Goal: Information Seeking & Learning: Learn about a topic

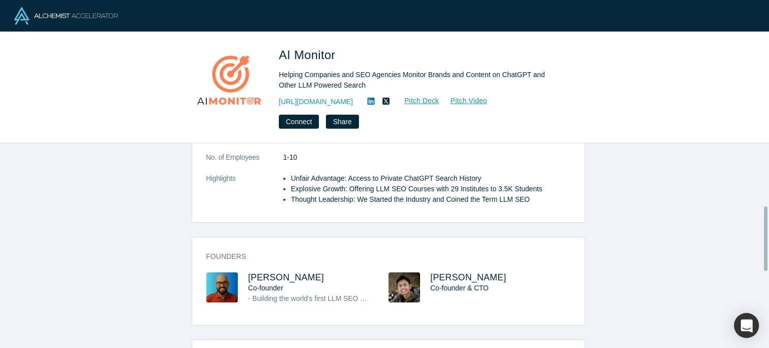
scroll to position [199, 0]
click at [278, 271] on span "Avinash Tripathi" at bounding box center [286, 276] width 76 height 10
click at [442, 271] on span "Abhishek Tripathi" at bounding box center [468, 276] width 76 height 10
drag, startPoint x: 465, startPoint y: 252, endPoint x: 312, endPoint y: 256, distance: 153.2
click at [312, 271] on div "Avinash Tripathi Co-founder - Building the world's first LLM SEO Tool. We are l…" at bounding box center [388, 294] width 364 height 46
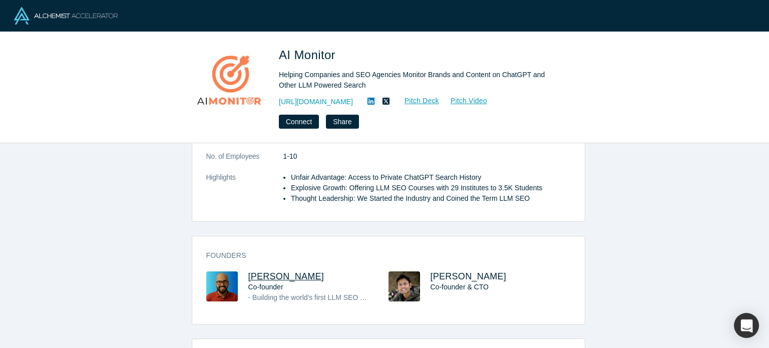
click at [308, 271] on span "Avinash Tripathi" at bounding box center [286, 276] width 76 height 10
click at [356, 282] on div "Co-founder" at bounding box center [309, 287] width 122 height 11
drag, startPoint x: 317, startPoint y: 250, endPoint x: 243, endPoint y: 249, distance: 74.6
click at [243, 271] on div "Avinash Tripathi Co-founder - Building the world's first LLM SEO Tool. We are l…" at bounding box center [297, 294] width 182 height 46
copy span "Avinash Tripathi"
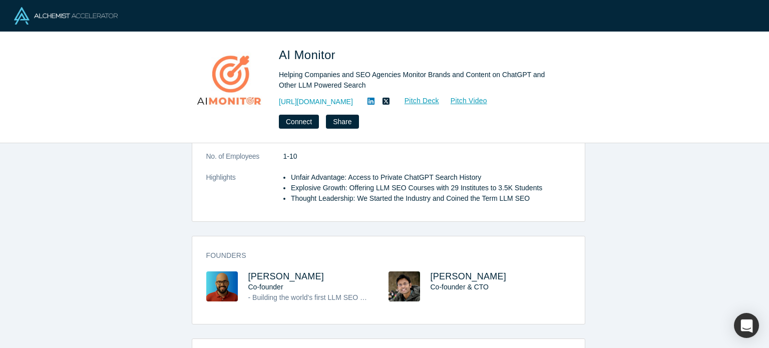
drag, startPoint x: 512, startPoint y: 256, endPoint x: 422, endPoint y: 244, distance: 90.8
click at [422, 244] on div "Founders Avinash Tripathi Co-founder - Building the world's first LLM SEO Tool.…" at bounding box center [388, 283] width 392 height 81
copy span "Abhishek Tripathi"
drag, startPoint x: 355, startPoint y: 52, endPoint x: 275, endPoint y: 43, distance: 80.6
click at [275, 43] on div "AI Monitor Helping Companies and SEO Agencies Monitor Brands and Content on Cha…" at bounding box center [384, 87] width 769 height 111
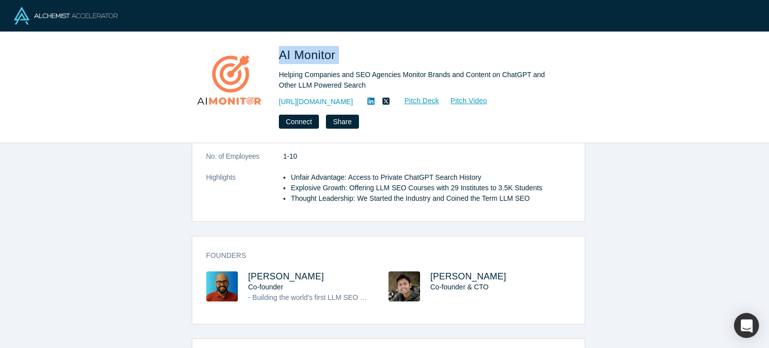
copy span "AI Monitor"
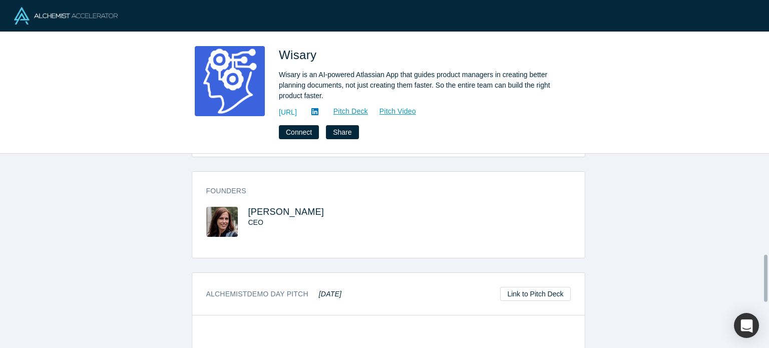
scroll to position [418, 0]
click at [281, 206] on span "Ala Stolpnik" at bounding box center [286, 211] width 76 height 10
drag, startPoint x: 312, startPoint y: 200, endPoint x: 239, endPoint y: 198, distance: 72.6
click at [239, 206] on div "Ala Stolpnik CEO" at bounding box center [297, 228] width 182 height 44
copy span "Ala Stolpnik"
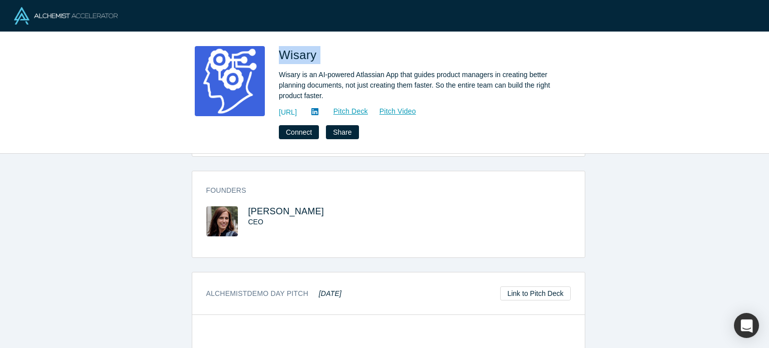
drag, startPoint x: 331, startPoint y: 53, endPoint x: 273, endPoint y: 51, distance: 58.1
click at [273, 51] on div "Wisary Wisary is an AI-powered Atlassian App that guides product managers in cr…" at bounding box center [384, 92] width 393 height 93
copy span "Wisary"
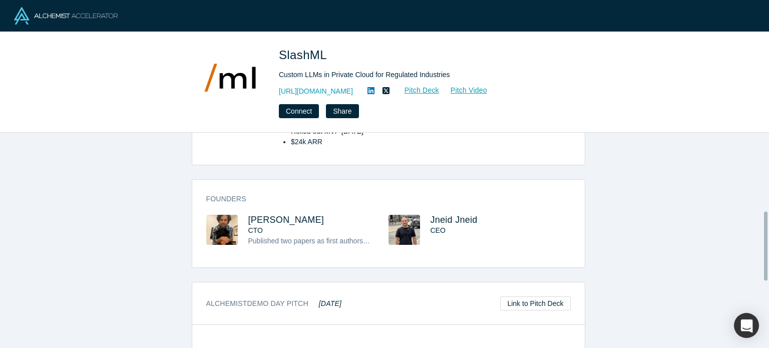
scroll to position [246, 0]
click at [273, 216] on span "[PERSON_NAME]" at bounding box center [286, 219] width 76 height 10
click at [433, 216] on span "Jneid Jneid" at bounding box center [453, 219] width 47 height 10
drag, startPoint x: 509, startPoint y: 227, endPoint x: 426, endPoint y: 215, distance: 83.4
click at [424, 215] on div "Jneid Jneid CEO" at bounding box center [479, 237] width 182 height 46
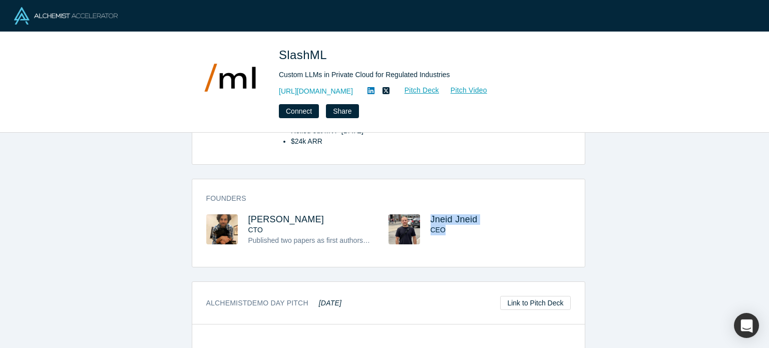
click at [507, 219] on h3 "Jneid Jneid" at bounding box center [491, 219] width 122 height 11
drag, startPoint x: 507, startPoint y: 219, endPoint x: 435, endPoint y: 219, distance: 71.6
click at [435, 219] on h3 "Jneid Jneid" at bounding box center [491, 219] width 122 height 11
drag, startPoint x: 298, startPoint y: 213, endPoint x: 244, endPoint y: 210, distance: 54.1
click at [244, 210] on div "Founders Faizan Khan CTO Published two papers as first authors in IEEE-TSE, a t…" at bounding box center [388, 226] width 392 height 81
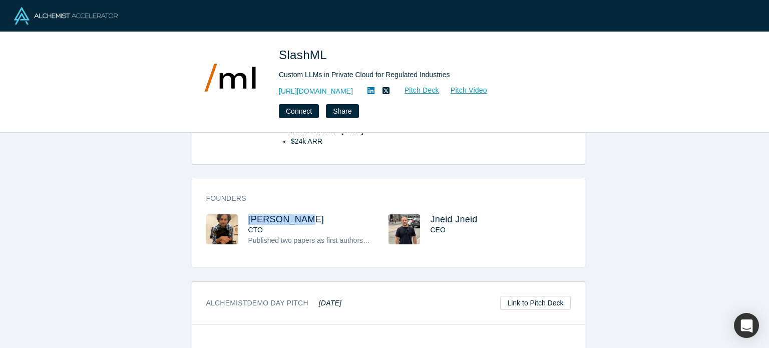
copy span "[PERSON_NAME]"
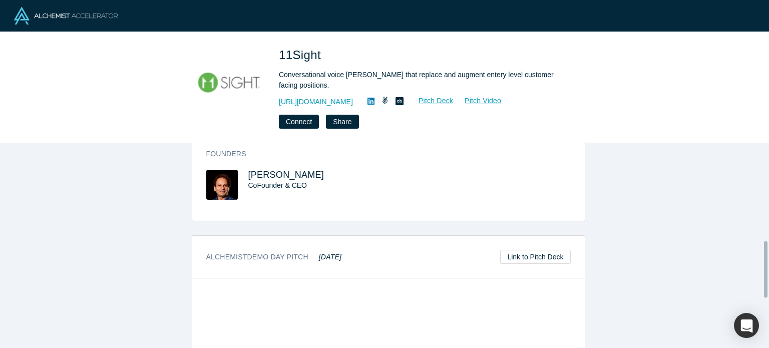
scroll to position [374, 0]
click at [255, 172] on span "Aleks Gollu" at bounding box center [286, 175] width 76 height 10
drag, startPoint x: 309, startPoint y: 176, endPoint x: 245, endPoint y: 174, distance: 64.6
click at [248, 174] on h3 "Aleks Gollu" at bounding box center [309, 175] width 122 height 11
copy span "Aleks Gollu"
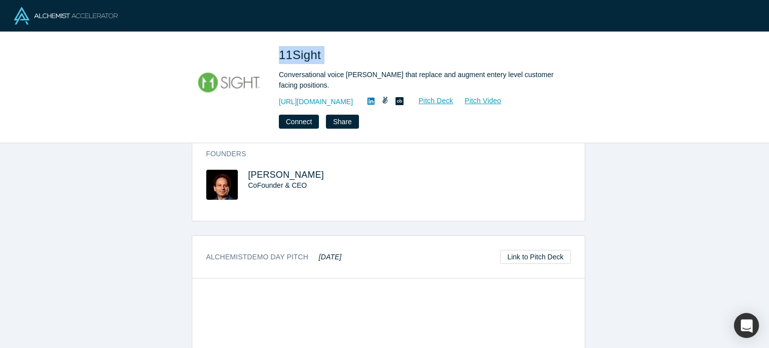
drag, startPoint x: 354, startPoint y: 55, endPoint x: 282, endPoint y: 50, distance: 72.2
click at [282, 50] on h1 "11Sight" at bounding box center [419, 55] width 280 height 18
copy span "11Sight"
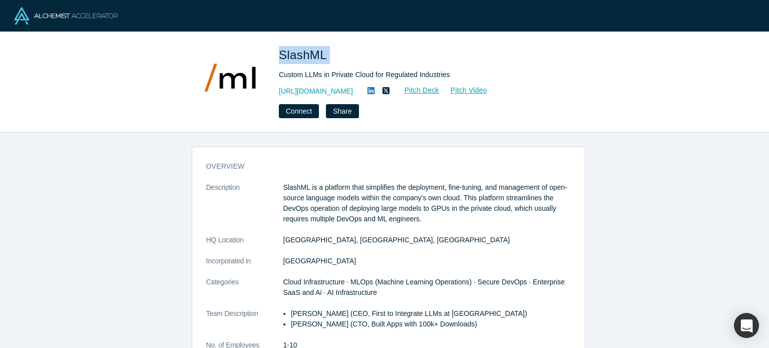
drag, startPoint x: 350, startPoint y: 61, endPoint x: 281, endPoint y: 52, distance: 69.7
click at [280, 52] on h1 "SlashML" at bounding box center [419, 55] width 280 height 18
copy span "SlashML"
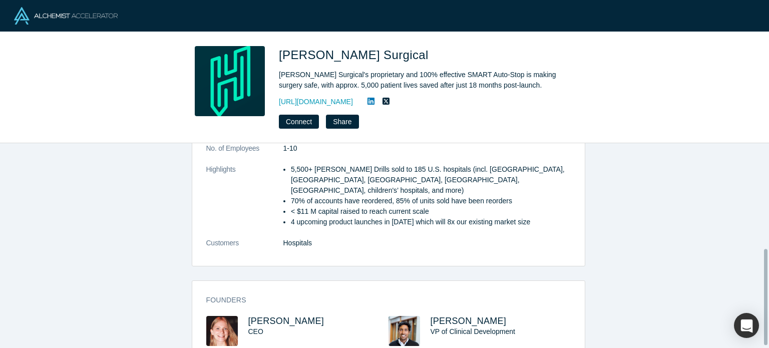
scroll to position [229, 0]
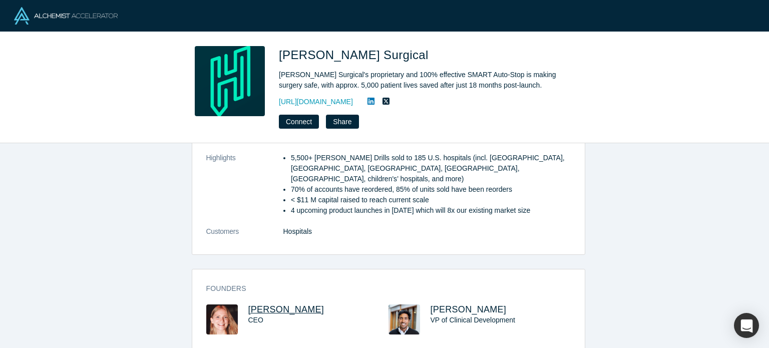
click at [257, 304] on span "[PERSON_NAME]" at bounding box center [286, 309] width 76 height 10
drag, startPoint x: 336, startPoint y: 278, endPoint x: 243, endPoint y: 286, distance: 93.5
click at [243, 286] on div "Founders [PERSON_NAME] CEO [PERSON_NAME] VP of Clinical Development" at bounding box center [388, 315] width 392 height 79
copy span "[PERSON_NAME]"
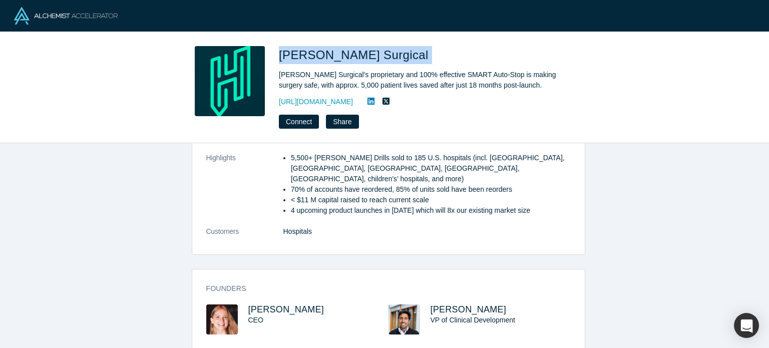
drag, startPoint x: 381, startPoint y: 46, endPoint x: 278, endPoint y: 45, distance: 102.6
click at [278, 45] on div "[PERSON_NAME] Surgical [PERSON_NAME] Surgical's proprietary and 100% effective …" at bounding box center [384, 87] width 769 height 111
copy span "[PERSON_NAME] Surgical"
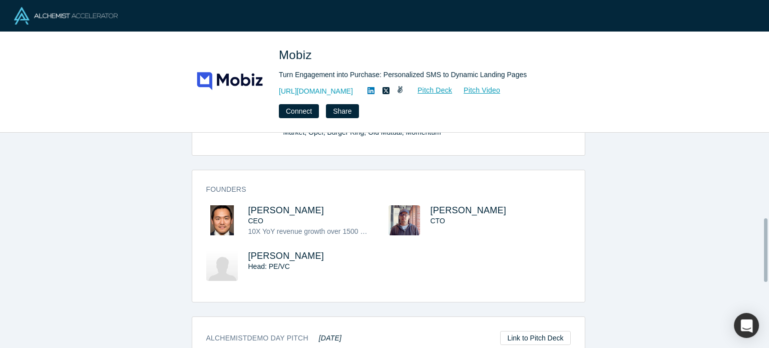
scroll to position [288, 0]
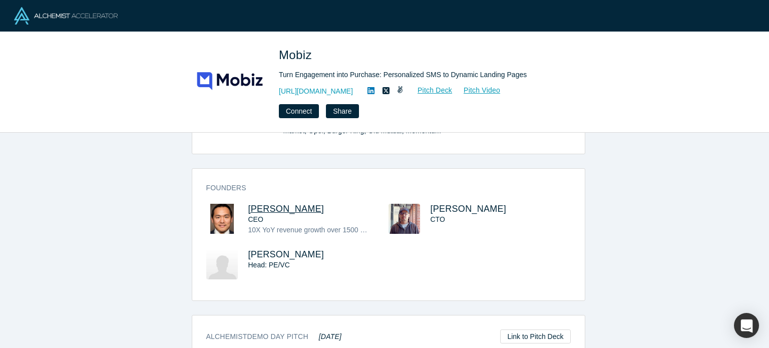
click at [283, 204] on span "Greg Chen" at bounding box center [286, 209] width 76 height 10
click at [432, 204] on span "Clark Lin" at bounding box center [468, 209] width 76 height 10
drag, startPoint x: 306, startPoint y: 188, endPoint x: 240, endPoint y: 185, distance: 66.1
click at [240, 204] on div "Greg Chen CEO 10X YoY revenue growth over 1500 customers globally Democratizing…" at bounding box center [297, 227] width 182 height 46
copy span "Greg Chen"
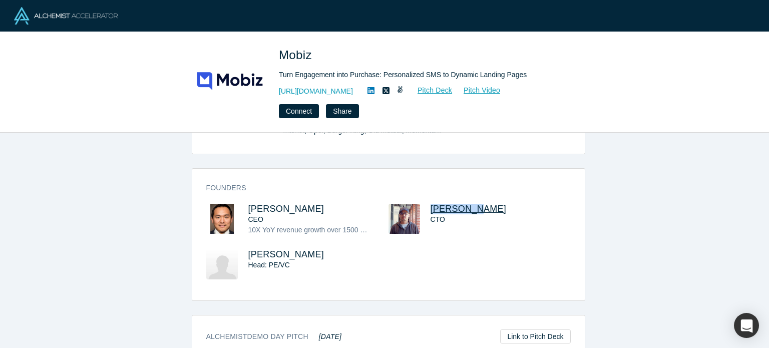
drag, startPoint x: 476, startPoint y: 183, endPoint x: 426, endPoint y: 182, distance: 50.6
click at [430, 204] on h3 "Clark Lin" at bounding box center [491, 209] width 122 height 11
copy span "Clark Lin"
drag, startPoint x: 360, startPoint y: 70, endPoint x: 324, endPoint y: 56, distance: 38.2
click at [324, 56] on div "Mobiz Turn Engagement into Purchase: Personalized SMS to Dynamic Landing Pages …" at bounding box center [419, 82] width 280 height 72
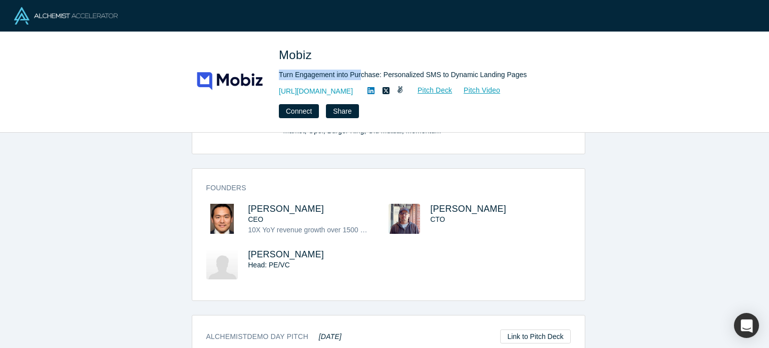
click at [329, 42] on div "Mobiz Turn Engagement into Purchase: Personalized SMS to Dynamic Landing Pages …" at bounding box center [384, 82] width 769 height 101
drag, startPoint x: 330, startPoint y: 50, endPoint x: 280, endPoint y: 53, distance: 50.1
click at [280, 54] on h1 "Mobiz" at bounding box center [419, 55] width 280 height 18
copy span "Mobiz"
click at [364, 87] on link at bounding box center [370, 91] width 15 height 12
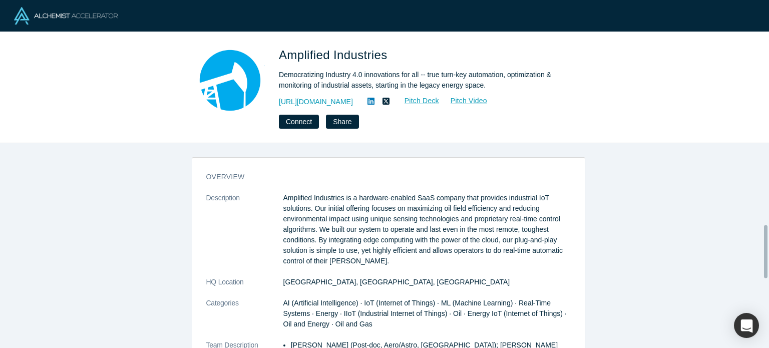
scroll to position [314, 0]
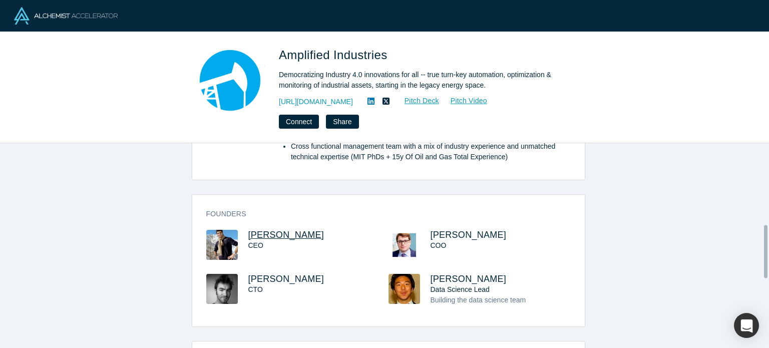
click at [273, 237] on span "Sebastien Mannai" at bounding box center [286, 235] width 76 height 10
click at [274, 280] on span "Louis Creteur" at bounding box center [286, 279] width 76 height 10
drag, startPoint x: 326, startPoint y: 232, endPoint x: 240, endPoint y: 234, distance: 85.6
click at [240, 234] on div "Sebastien Mannai CEO" at bounding box center [297, 252] width 182 height 44
copy span "Sebastien Mannai"
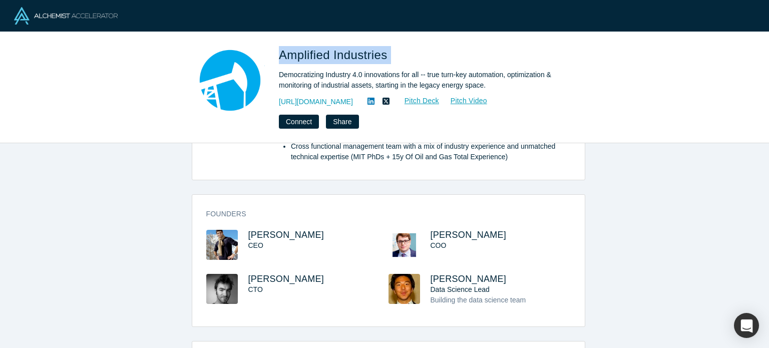
drag, startPoint x: 391, startPoint y: 55, endPoint x: 278, endPoint y: 50, distance: 112.7
click at [278, 50] on div "Amplified Industries Democratizing Industry 4.0 innovations for all -- true tur…" at bounding box center [384, 87] width 393 height 83
copy span "Amplified Industries"
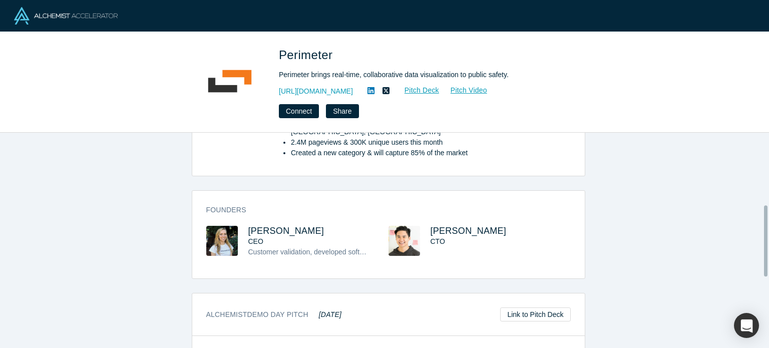
scroll to position [264, 0]
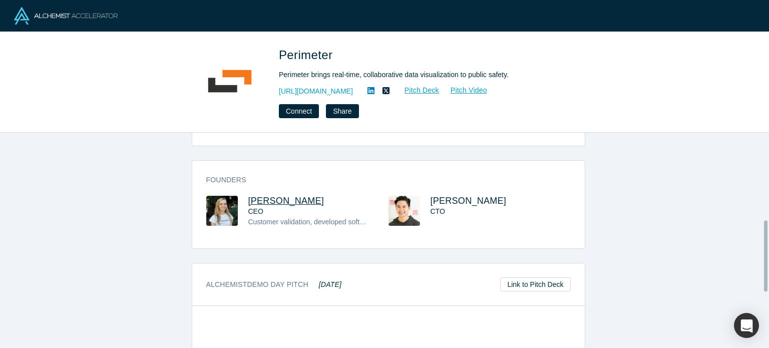
click at [286, 196] on span "[PERSON_NAME]" at bounding box center [286, 201] width 76 height 10
click at [448, 196] on span "[PERSON_NAME]" at bounding box center [468, 201] width 76 height 10
drag, startPoint x: 304, startPoint y: 176, endPoint x: 243, endPoint y: 174, distance: 61.6
click at [243, 174] on div "Founders Bailey Farren CEO Customer validation, developed software MVP, made re…" at bounding box center [388, 208] width 392 height 81
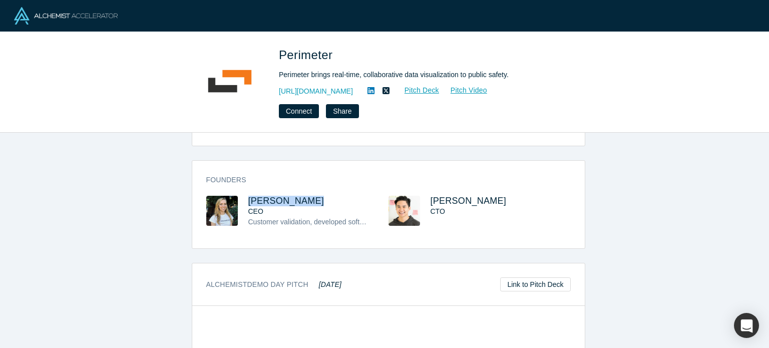
drag, startPoint x: 309, startPoint y: 174, endPoint x: 245, endPoint y: 164, distance: 65.3
click at [245, 168] on div "Founders Bailey Farren CEO Customer validation, developed software MVP, made re…" at bounding box center [388, 208] width 392 height 81
copy span "Bailey Farren"
drag, startPoint x: 326, startPoint y: 46, endPoint x: 280, endPoint y: 38, distance: 46.7
click at [280, 38] on div "Perimeter Perimeter brings real-time, collaborative data visualization to publi…" at bounding box center [384, 82] width 769 height 101
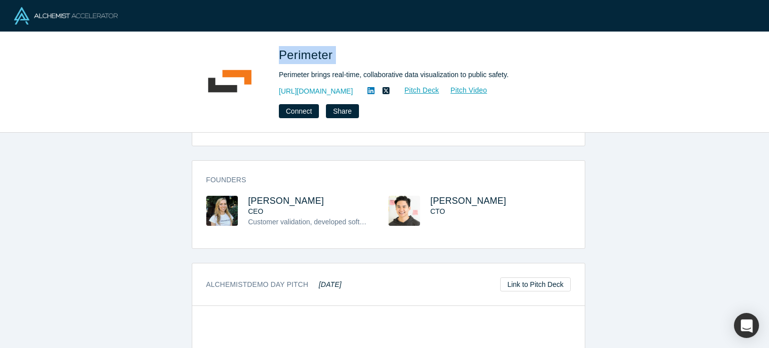
copy span "Perimeter"
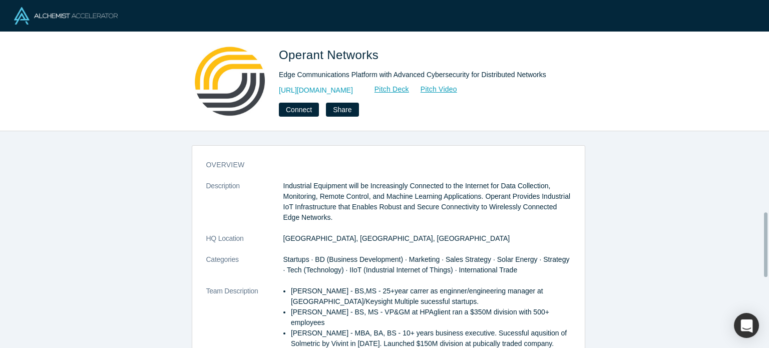
scroll to position [270, 0]
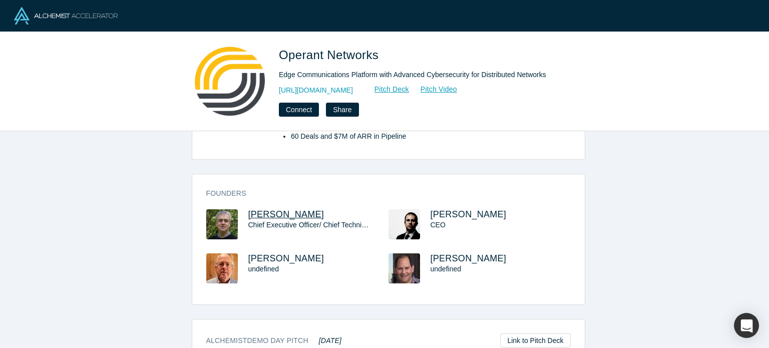
click at [278, 209] on span "[PERSON_NAME]" at bounding box center [286, 214] width 76 height 10
click at [441, 209] on span "[PERSON_NAME]" at bounding box center [468, 214] width 76 height 10
drag, startPoint x: 315, startPoint y: 200, endPoint x: 242, endPoint y: 198, distance: 73.1
click at [242, 209] on div "[PERSON_NAME] Chief Executive Officer/ Chief Technical Officer" at bounding box center [297, 231] width 182 height 44
copy span "[PERSON_NAME]"
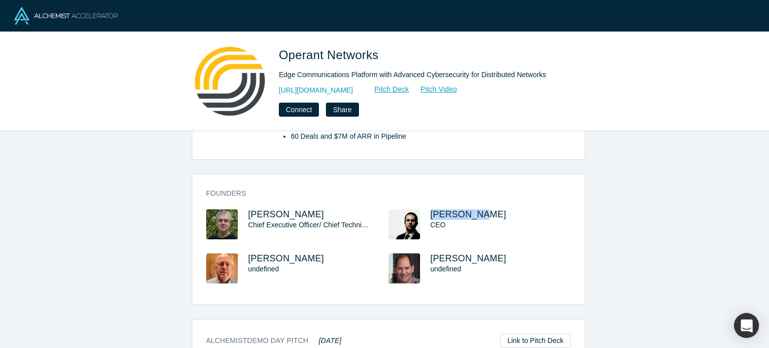
drag, startPoint x: 473, startPoint y: 197, endPoint x: 425, endPoint y: 189, distance: 48.7
click at [425, 189] on div "Founders Randy King Chief Executive Officer/ Chief Technical Officer Keith Rose…" at bounding box center [388, 242] width 392 height 123
copy span "Keith Rose"
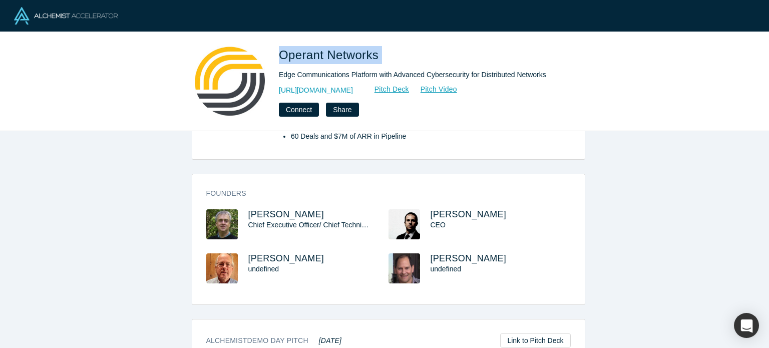
drag, startPoint x: 407, startPoint y: 42, endPoint x: 282, endPoint y: 32, distance: 125.0
click at [282, 32] on div "Operant Networks Edge Communications Platform with Advanced Cybersecurity for D…" at bounding box center [384, 81] width 769 height 99
copy span "Operant Networks"
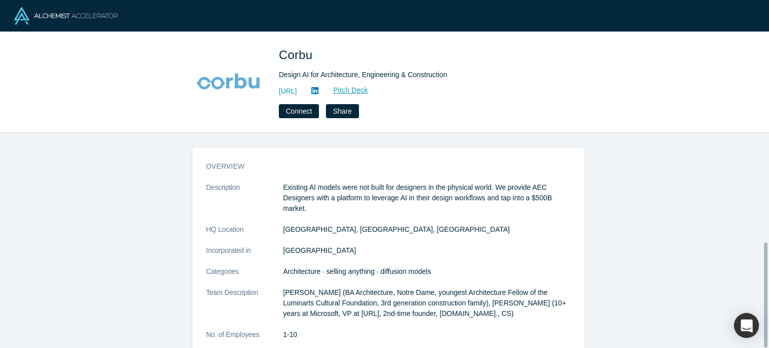
scroll to position [225, 0]
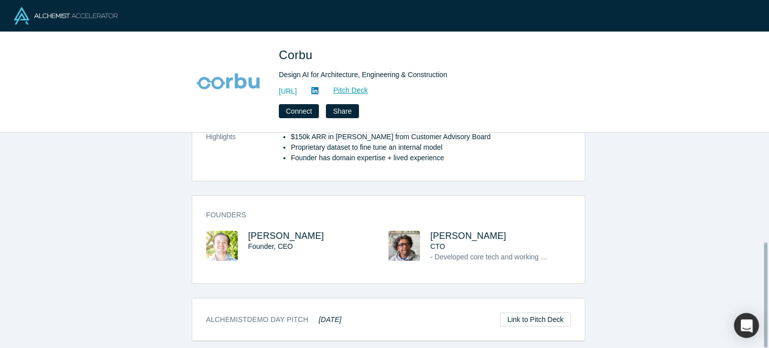
click at [237, 218] on div "Founders [PERSON_NAME] Founder, CEO [PERSON_NAME] CTO - Developed core tech and…" at bounding box center [388, 243] width 392 height 81
click at [318, 232] on h3 "[PERSON_NAME]" at bounding box center [309, 236] width 122 height 11
drag, startPoint x: 318, startPoint y: 232, endPoint x: 246, endPoint y: 220, distance: 72.6
click at [246, 220] on div "Founders [PERSON_NAME] Founder, CEO [PERSON_NAME] CTO - Developed core tech and…" at bounding box center [388, 243] width 392 height 81
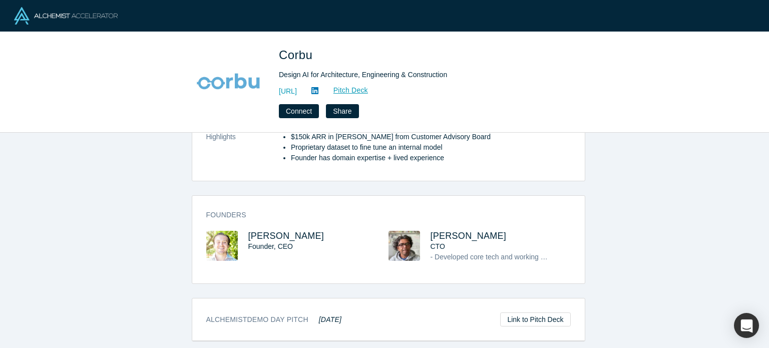
click at [308, 221] on div "Founders [PERSON_NAME] Founder, CEO [PERSON_NAME] CTO - Developed core tech and…" at bounding box center [388, 243] width 392 height 81
drag, startPoint x: 309, startPoint y: 223, endPoint x: 241, endPoint y: 222, distance: 68.1
click at [241, 222] on div "Founders [PERSON_NAME] Founder, CEO [PERSON_NAME] CTO - Developed core tech and…" at bounding box center [388, 243] width 392 height 81
copy span "[PERSON_NAME]"
click at [280, 231] on span "[PERSON_NAME]" at bounding box center [286, 236] width 76 height 10
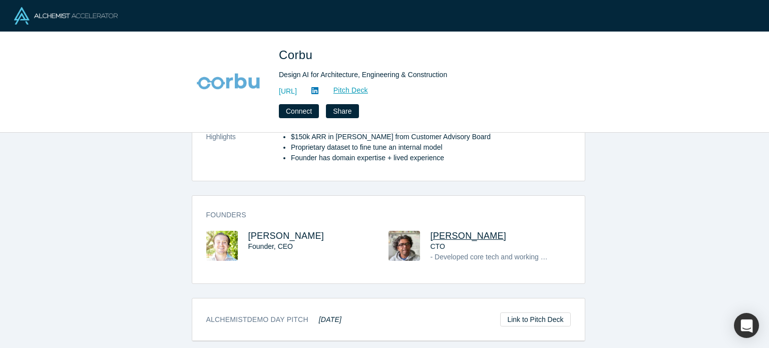
click at [464, 231] on span "[PERSON_NAME]" at bounding box center [468, 236] width 76 height 10
drag, startPoint x: 507, startPoint y: 228, endPoint x: 429, endPoint y: 222, distance: 78.3
click at [428, 222] on div "Founders [PERSON_NAME] Founder, CEO [PERSON_NAME] CTO - Developed core tech and…" at bounding box center [388, 243] width 392 height 81
copy span "[PERSON_NAME]"
drag, startPoint x: 345, startPoint y: 48, endPoint x: 276, endPoint y: 46, distance: 68.6
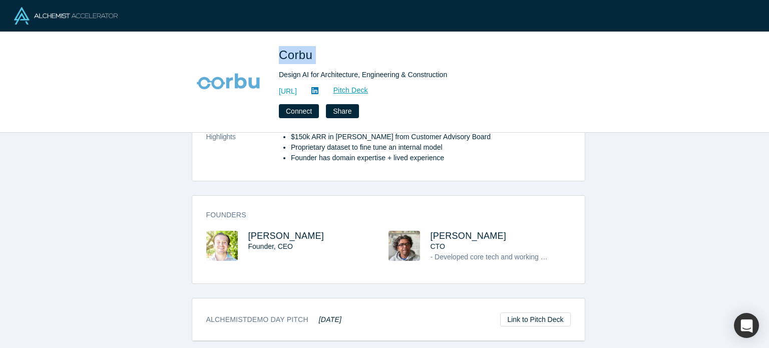
click at [276, 46] on div "Corbu Design AI for Architecture, Engineering & Construction [URL] Pitch Deck C…" at bounding box center [384, 82] width 393 height 72
copy span "Corbu"
